Goal: Information Seeking & Learning: Learn about a topic

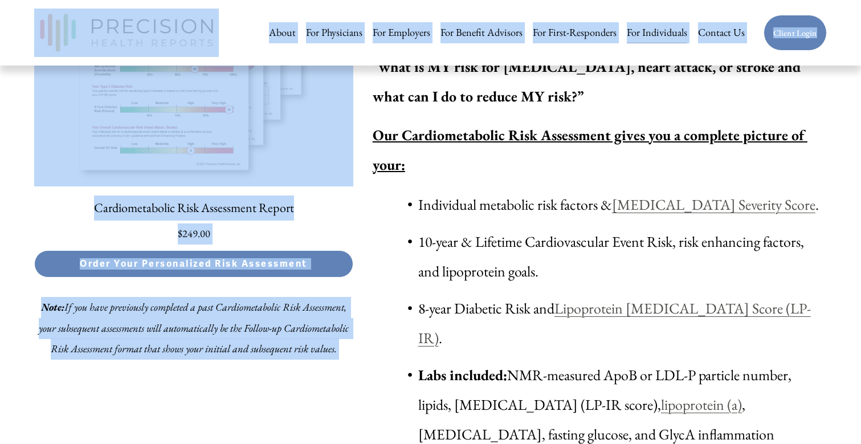
scroll to position [3275, 0]
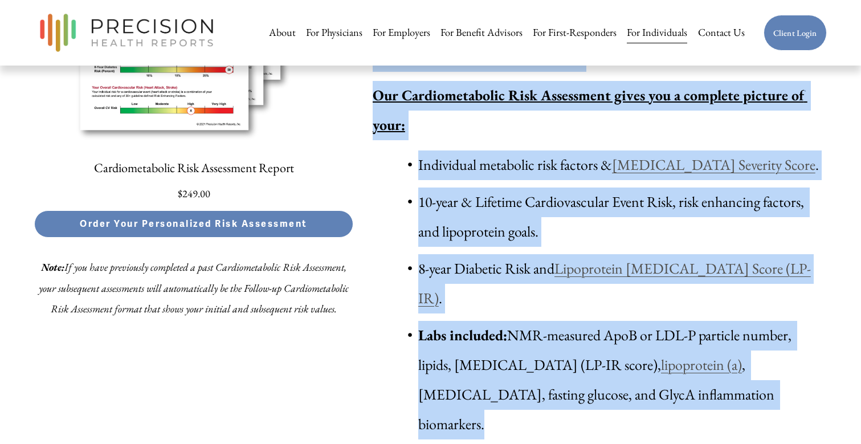
drag, startPoint x: 374, startPoint y: 135, endPoint x: 759, endPoint y: 269, distance: 407.2
click at [759, 269] on div "Cardiometabolic Risk Assessment The most comprehensive risk assessment report i…" at bounding box center [599, 153] width 454 height 572
copy div "The most comprehensive risk assessment report in the market is now available di…"
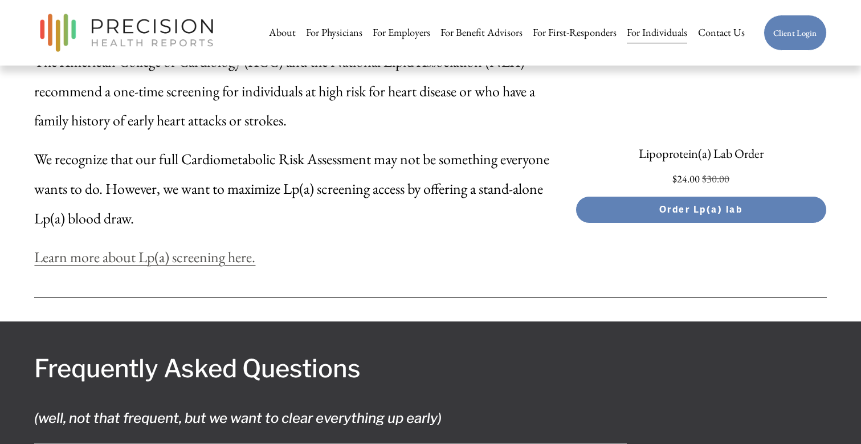
scroll to position [6102, 0]
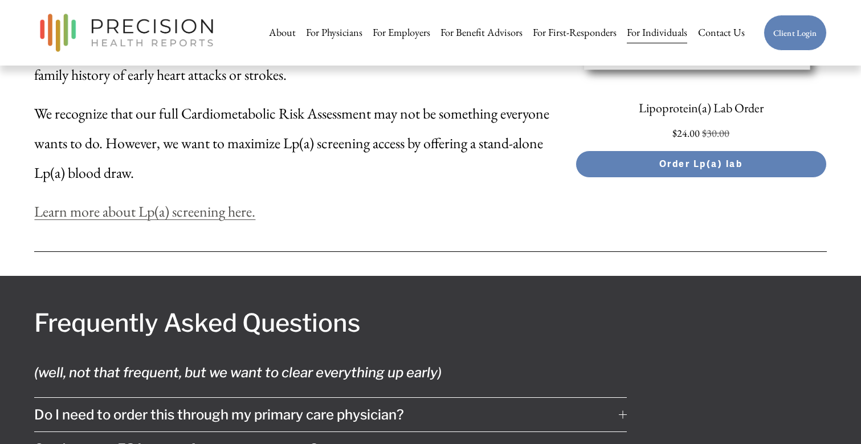
click at [627, 304] on div "Frequently Asked Questions (well, not that frequent, but we want to clear every…" at bounding box center [430, 430] width 861 height 253
click at [620, 410] on div at bounding box center [622, 414] width 8 height 8
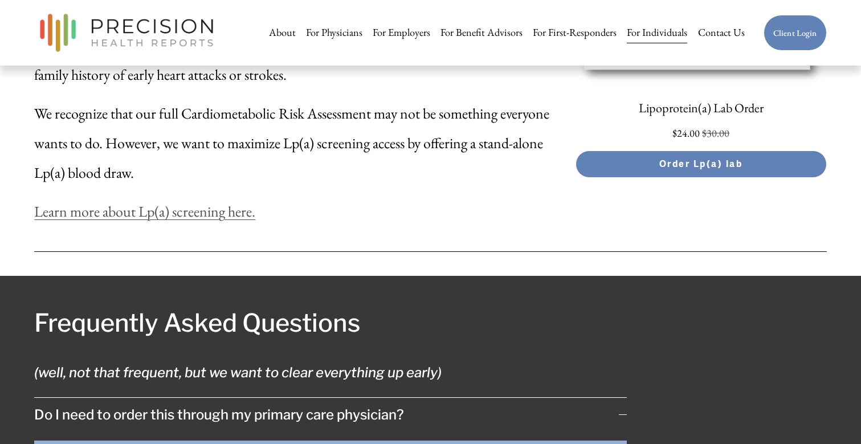
drag, startPoint x: 34, startPoint y: 264, endPoint x: 356, endPoint y: 293, distance: 323.1
copy p "No, you can order your Cardiometabolic Risk Assessment directly on our site as …"
drag, startPoint x: 362, startPoint y: 293, endPoint x: 64, endPoint y: 259, distance: 300.3
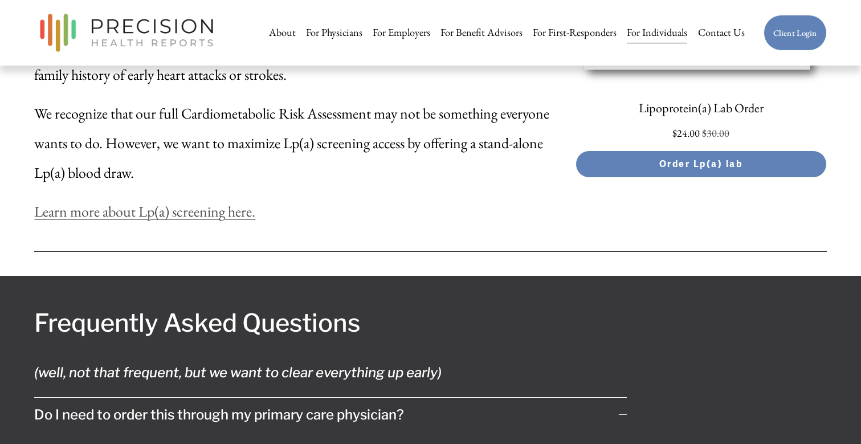
drag, startPoint x: 35, startPoint y: 267, endPoint x: 377, endPoint y: 310, distance: 344.4
copy p "No, you can order your Cardiometabolic Risk Assessment directly on our site as …"
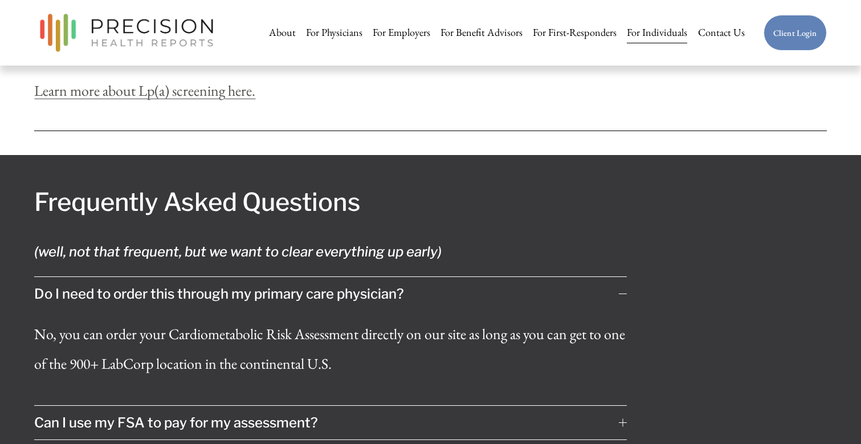
scroll to position [6224, 0]
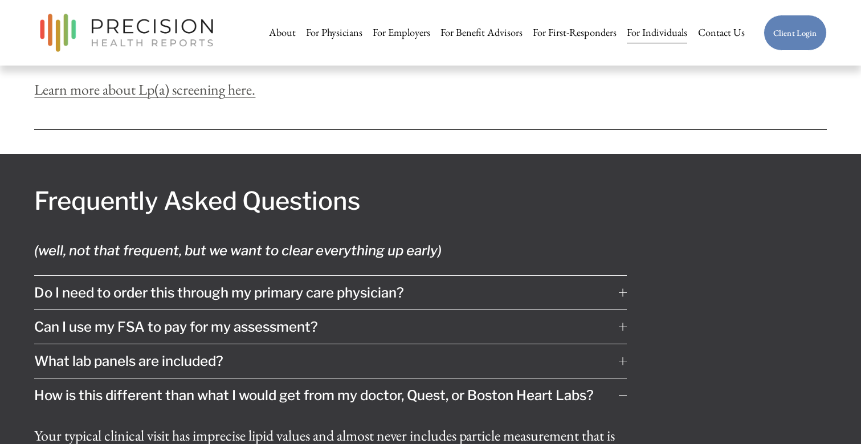
drag, startPoint x: 36, startPoint y: 207, endPoint x: 427, endPoint y: 220, distance: 390.3
click at [427, 378] on button "How is this different than what I would get from my doctor, Quest, or Boston He…" at bounding box center [330, 395] width 592 height 34
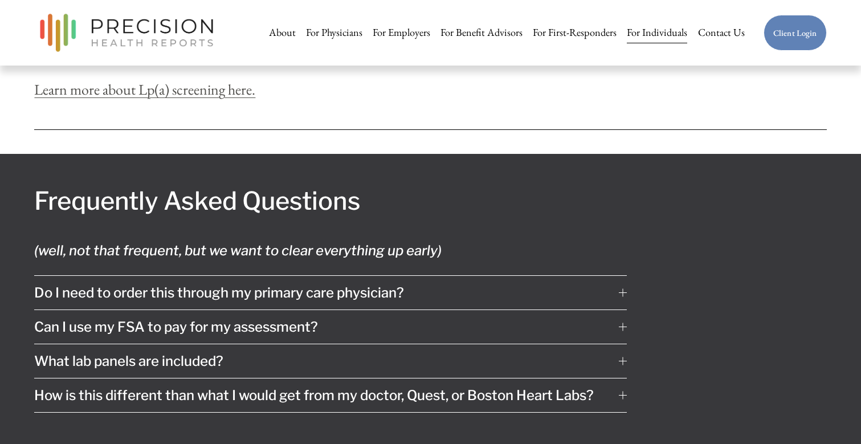
click at [365, 387] on span "How is this different than what I would get from my doctor, Quest, or Boston He…" at bounding box center [326, 395] width 584 height 17
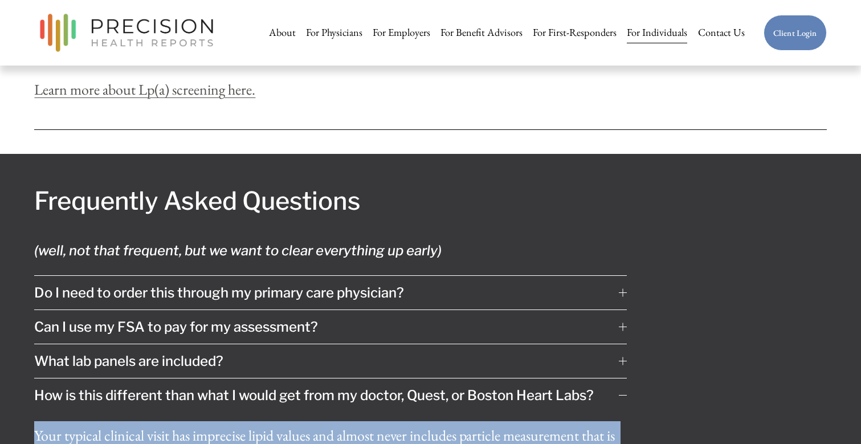
drag, startPoint x: 36, startPoint y: 247, endPoint x: 243, endPoint y: 355, distance: 233.3
drag, startPoint x: 35, startPoint y: 205, endPoint x: 452, endPoint y: 202, distance: 416.9
click at [452, 387] on span "How is this different than what I would get from my doctor, Quest, or Boston He…" at bounding box center [326, 395] width 584 height 17
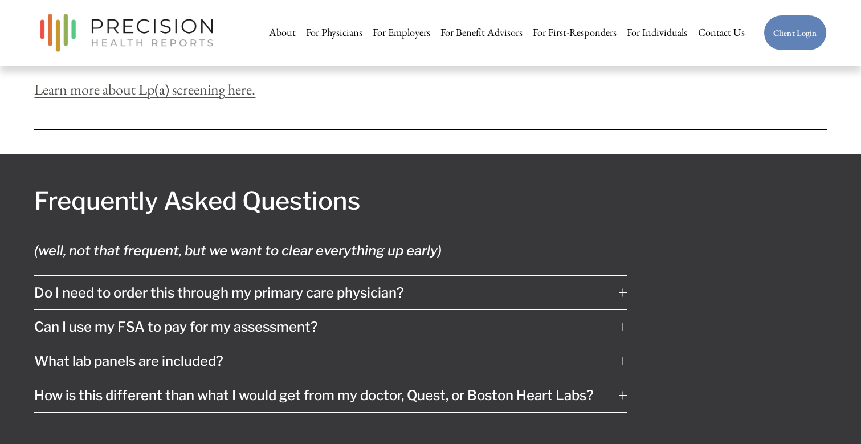
click at [227, 378] on button "How is this different than what I would get from my doctor, Quest, or Boston He…" at bounding box center [330, 395] width 592 height 34
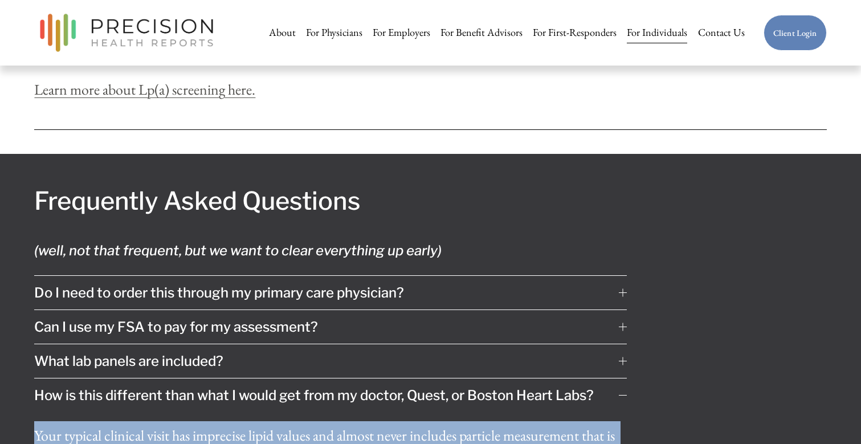
drag, startPoint x: 35, startPoint y: 247, endPoint x: 217, endPoint y: 345, distance: 206.9
copy p "Your typical clinical visit has imprecise lipid values and almost never include…"
